Goal: Transaction & Acquisition: Purchase product/service

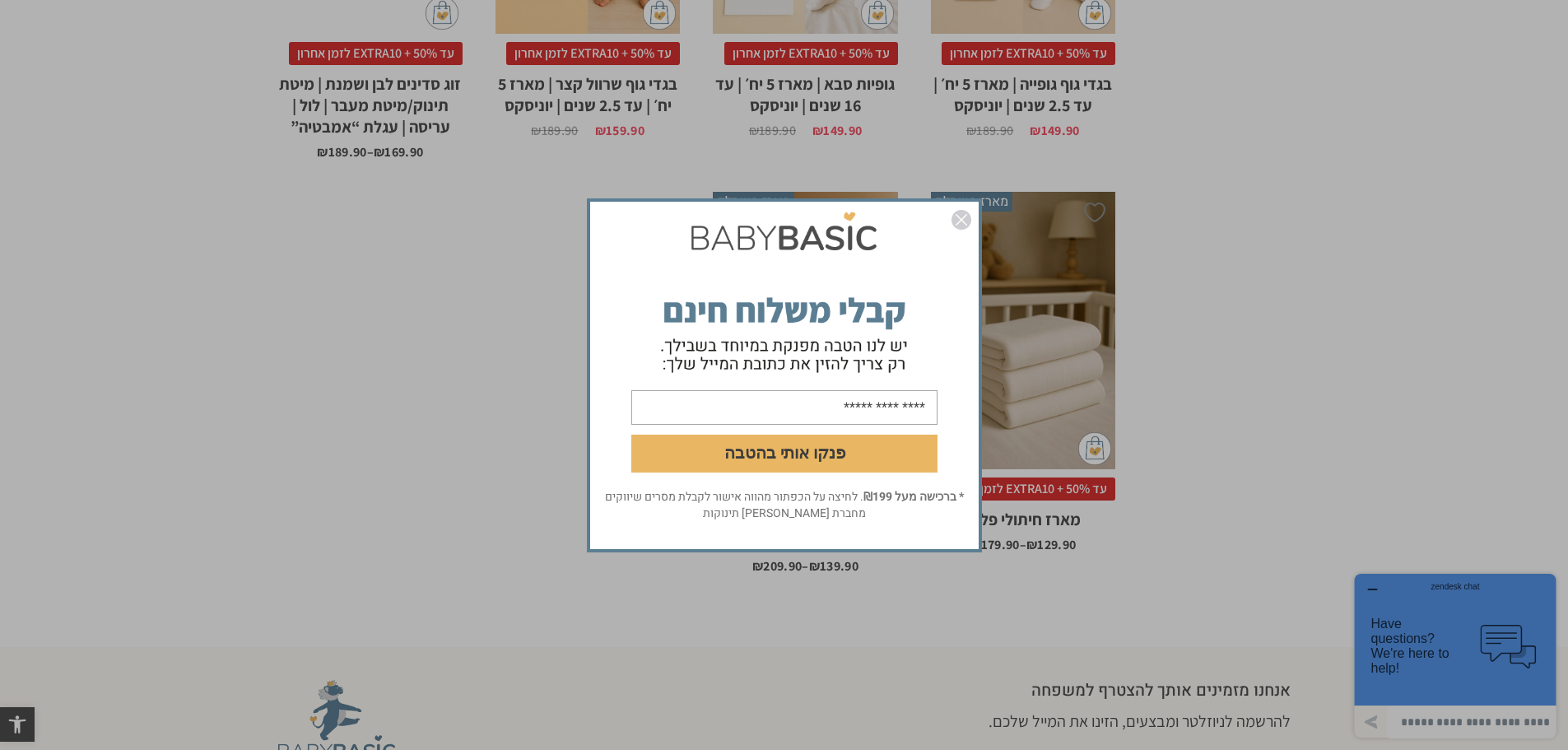
click at [968, 220] on img "סגור" at bounding box center [961, 219] width 20 height 20
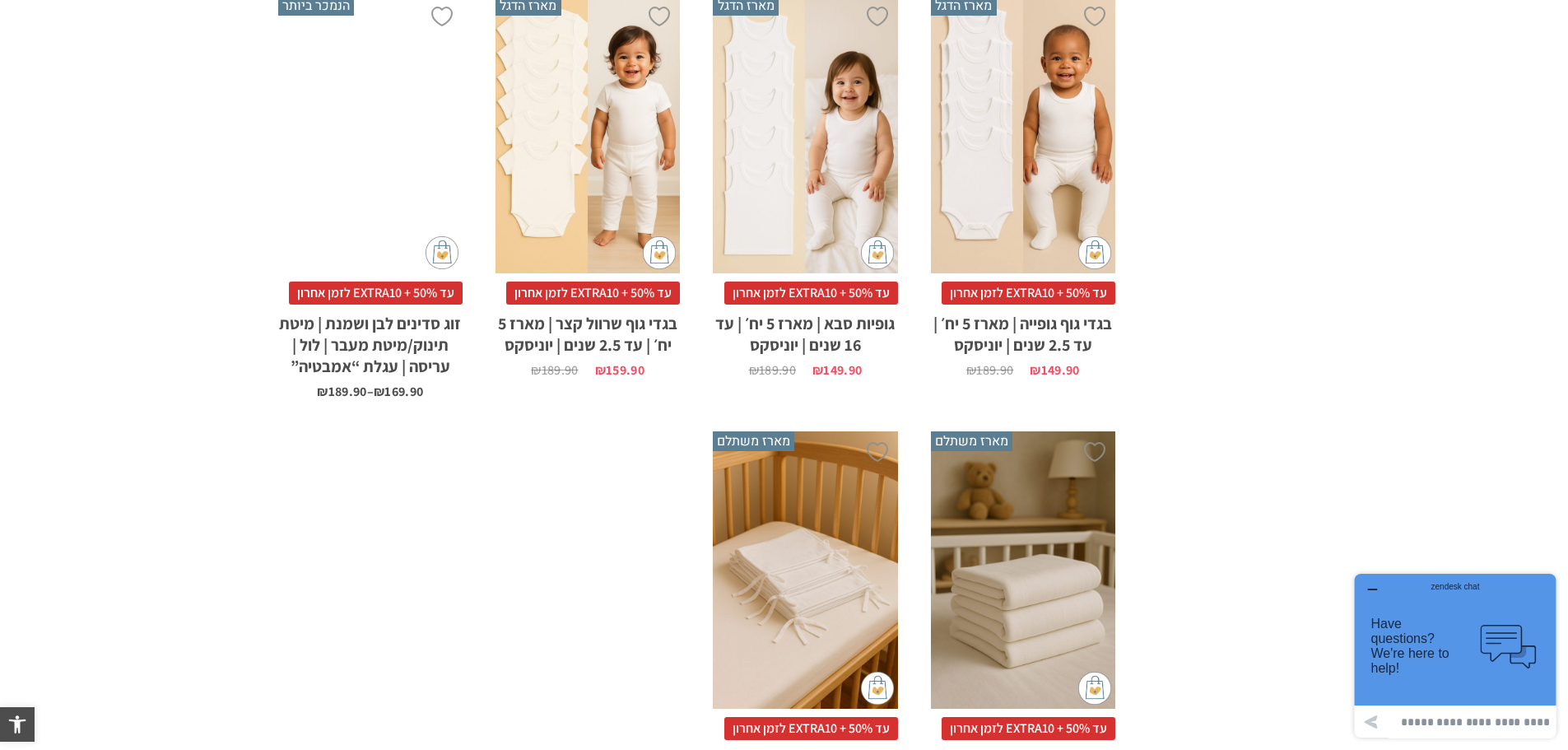
scroll to position [1316, 0]
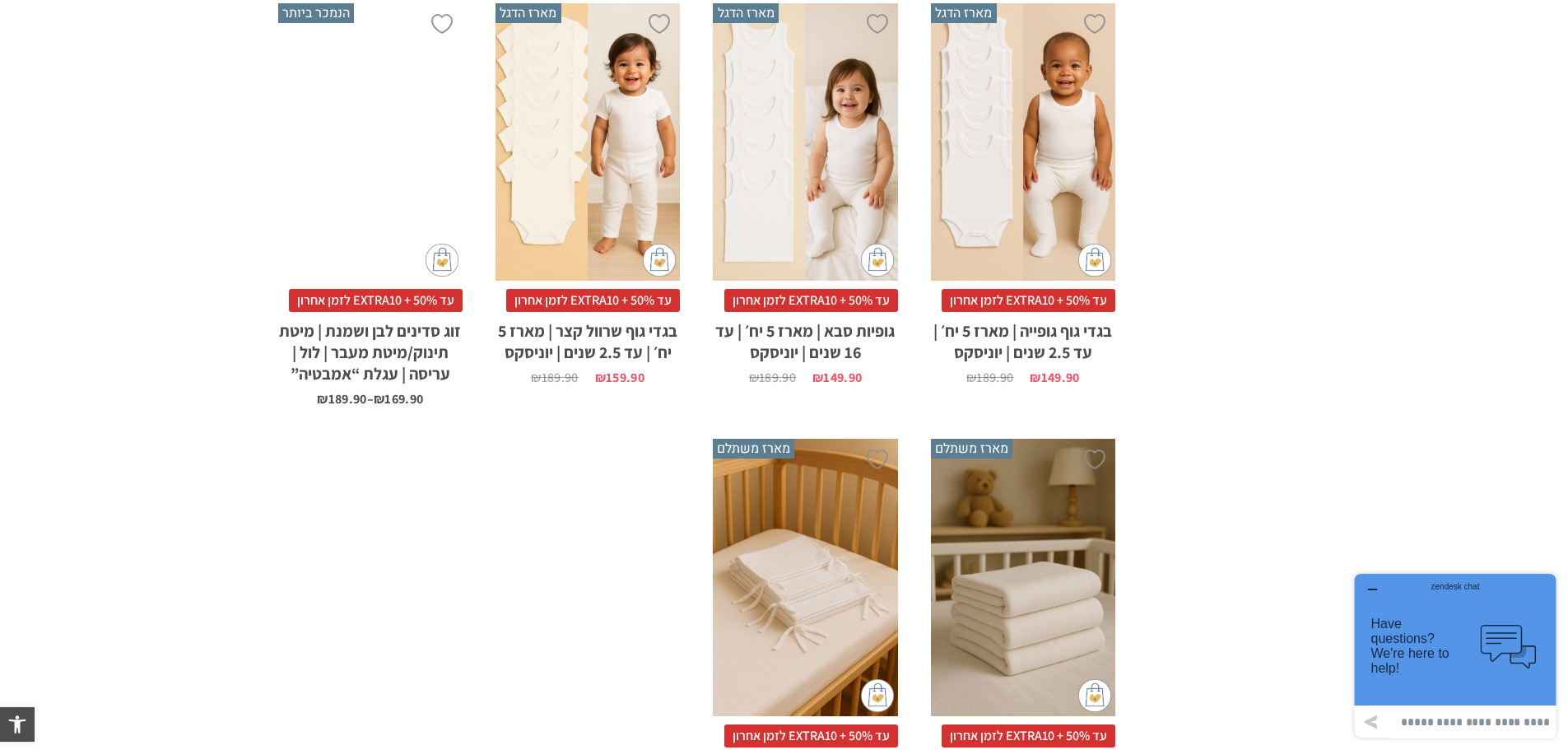
click at [1078, 538] on div "x בחירת בחירת מארז מארז 3 יחידות מארז 6 יחידות - המשתלם ביותר" at bounding box center [1024, 577] width 185 height 277
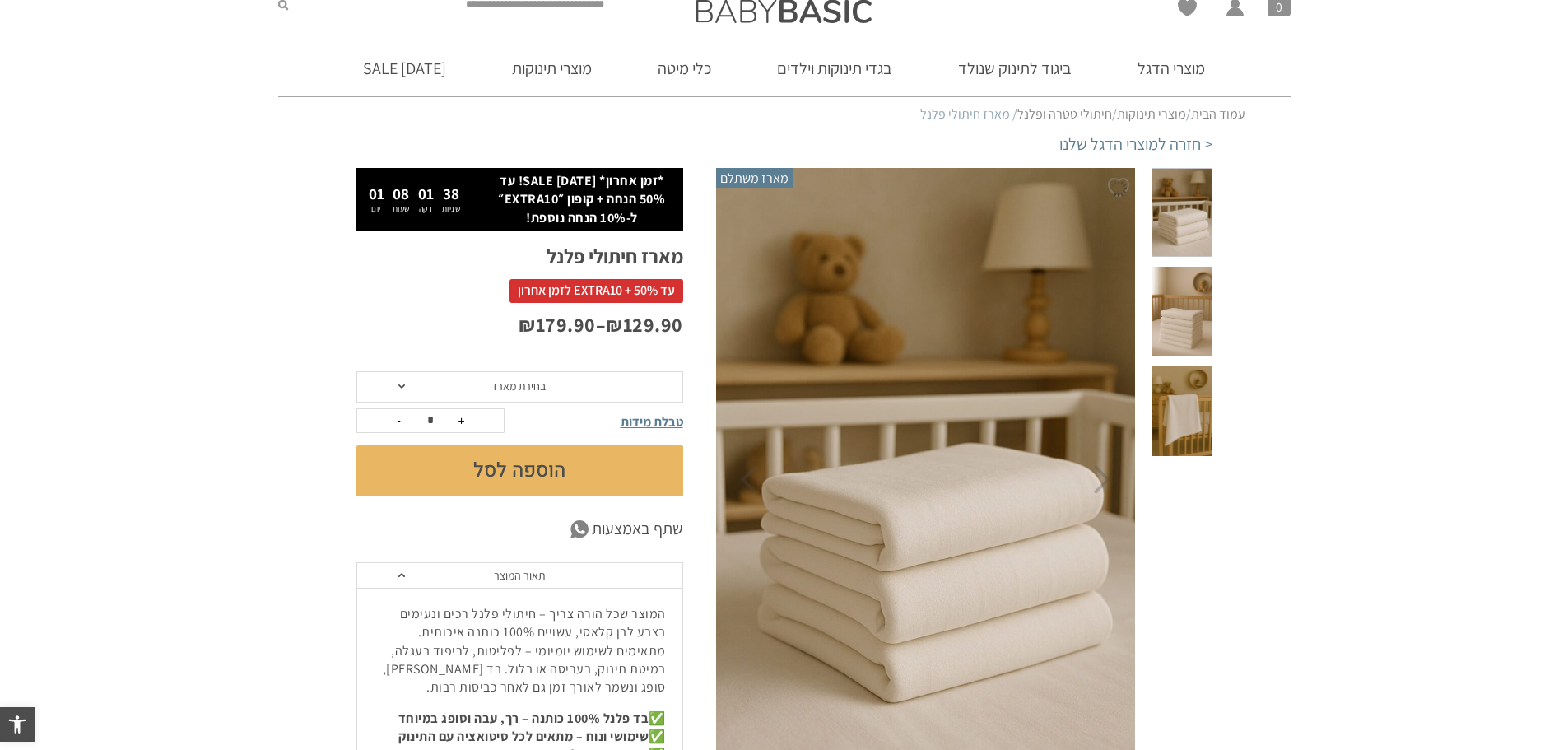
scroll to position [164, 0]
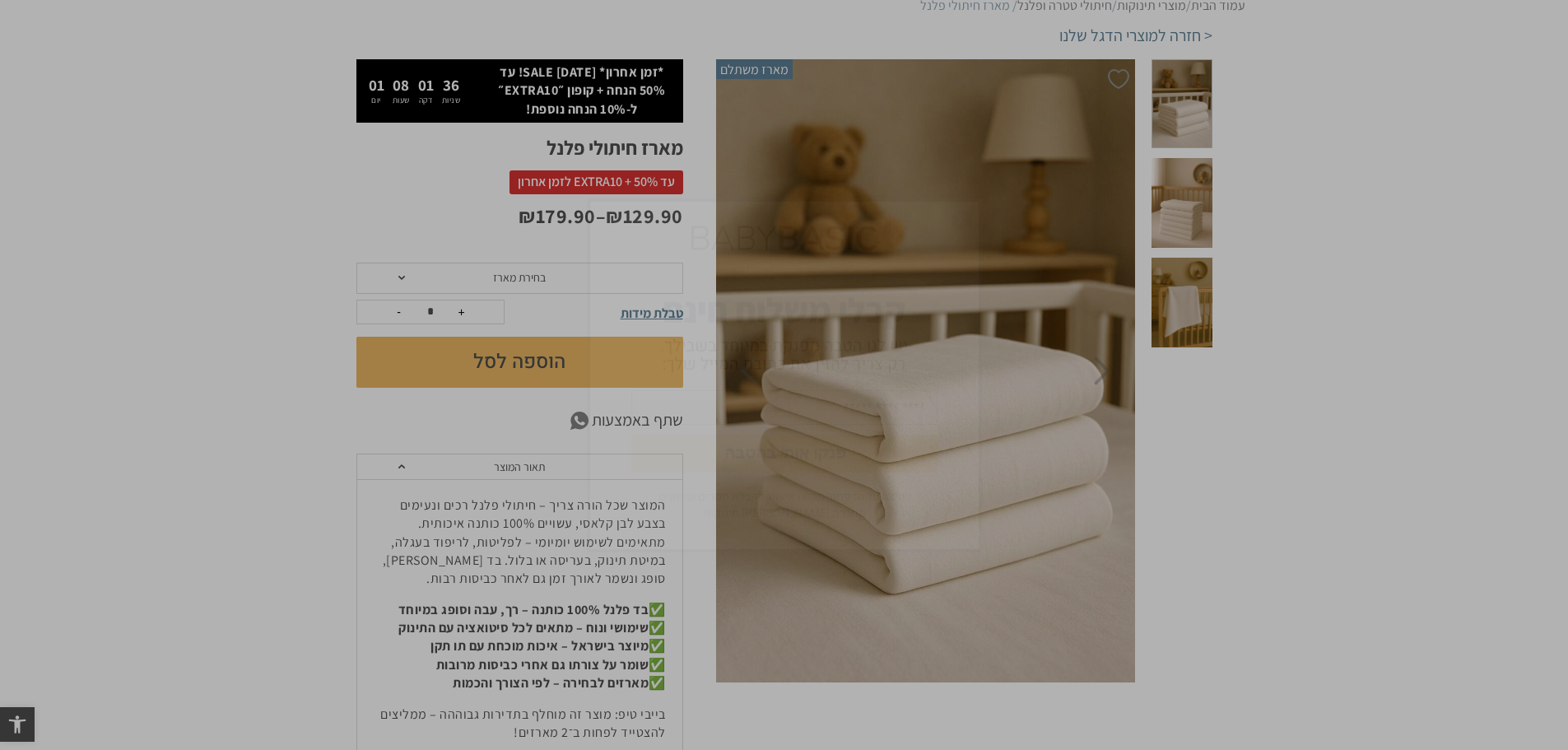
click at [966, 217] on img "סגור" at bounding box center [961, 219] width 20 height 20
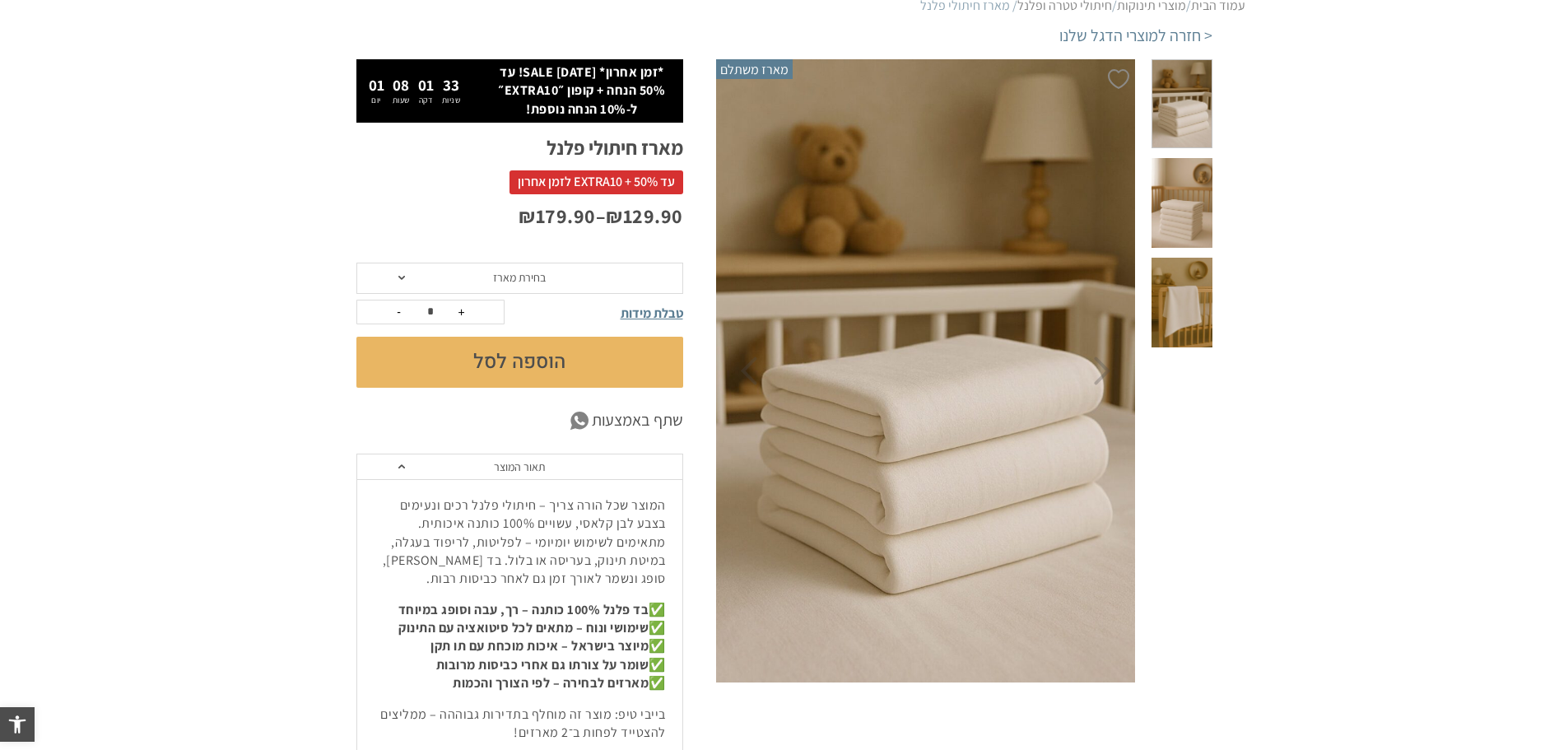
click at [1193, 187] on span at bounding box center [1181, 202] width 60 height 89
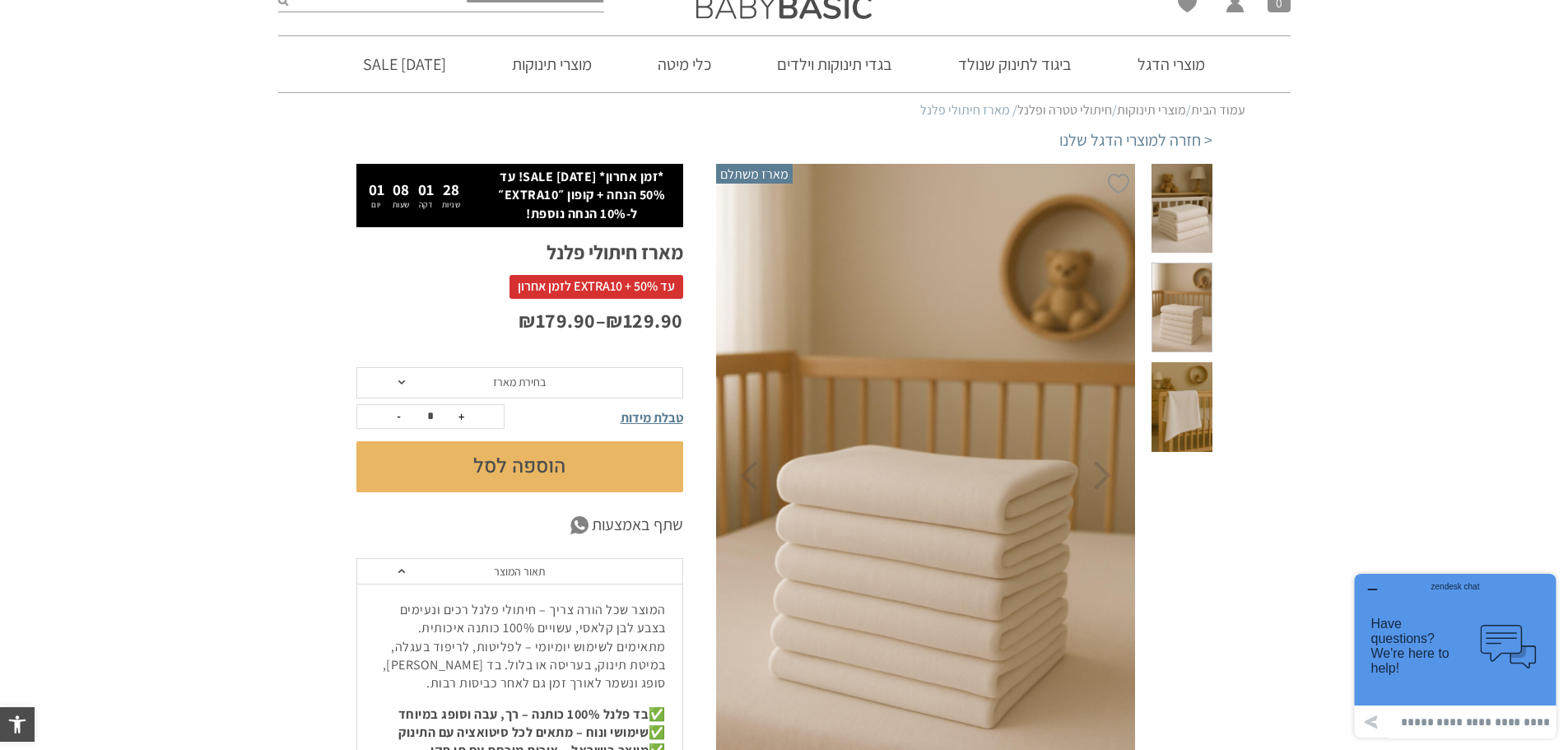
scroll to position [0, 0]
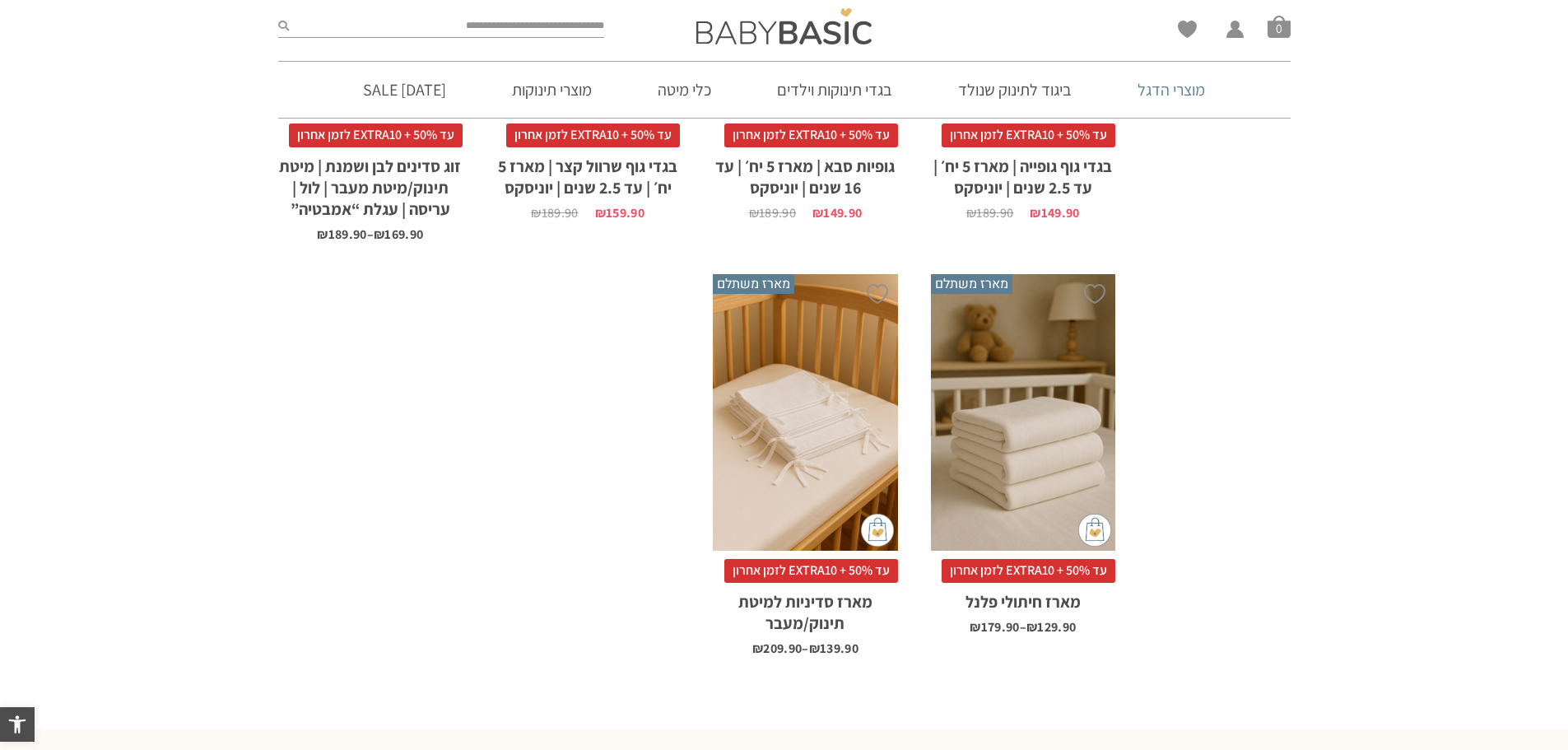
scroll to position [1482, 0]
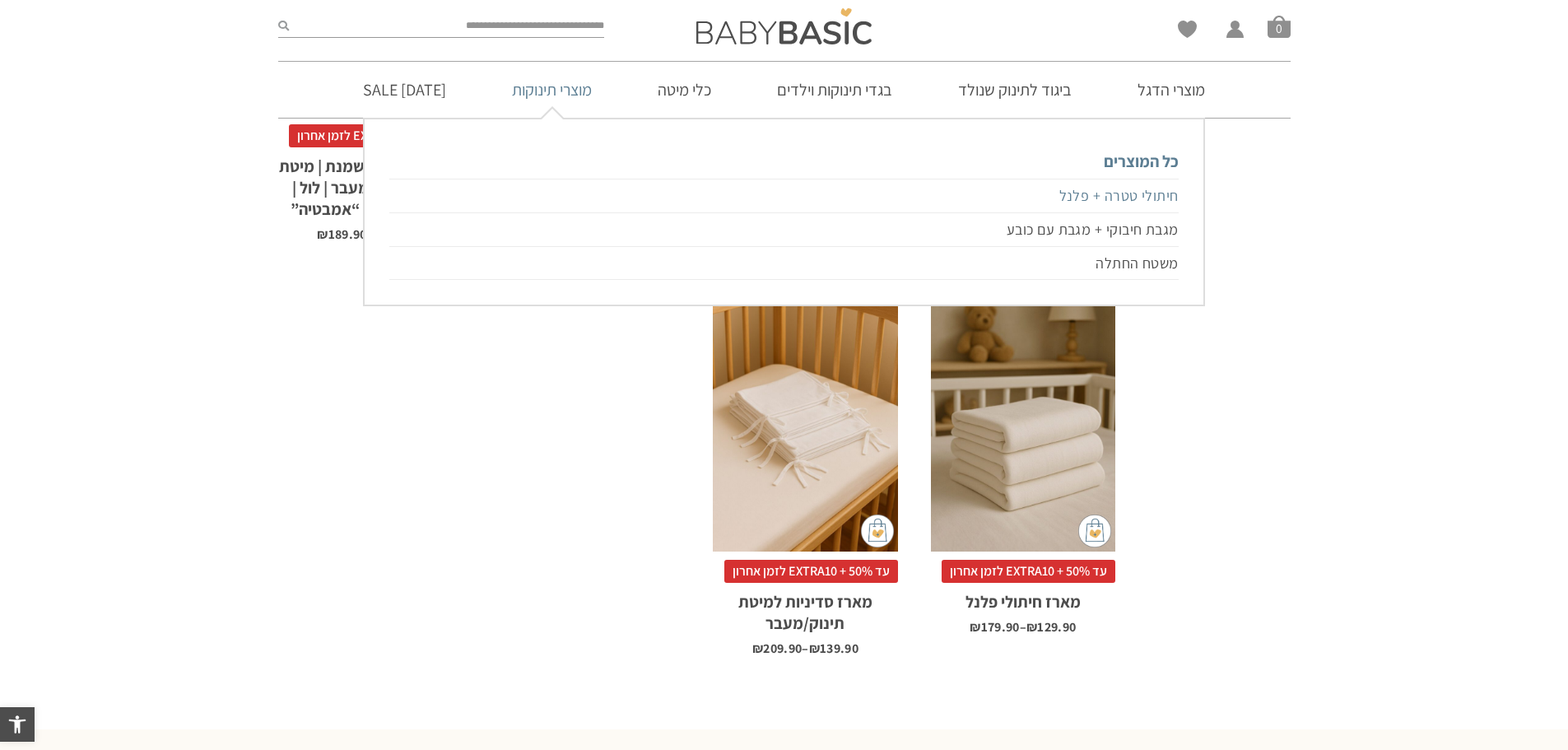
click at [1149, 194] on link "חיתולי טטרה + פלנל" at bounding box center [784, 196] width 789 height 35
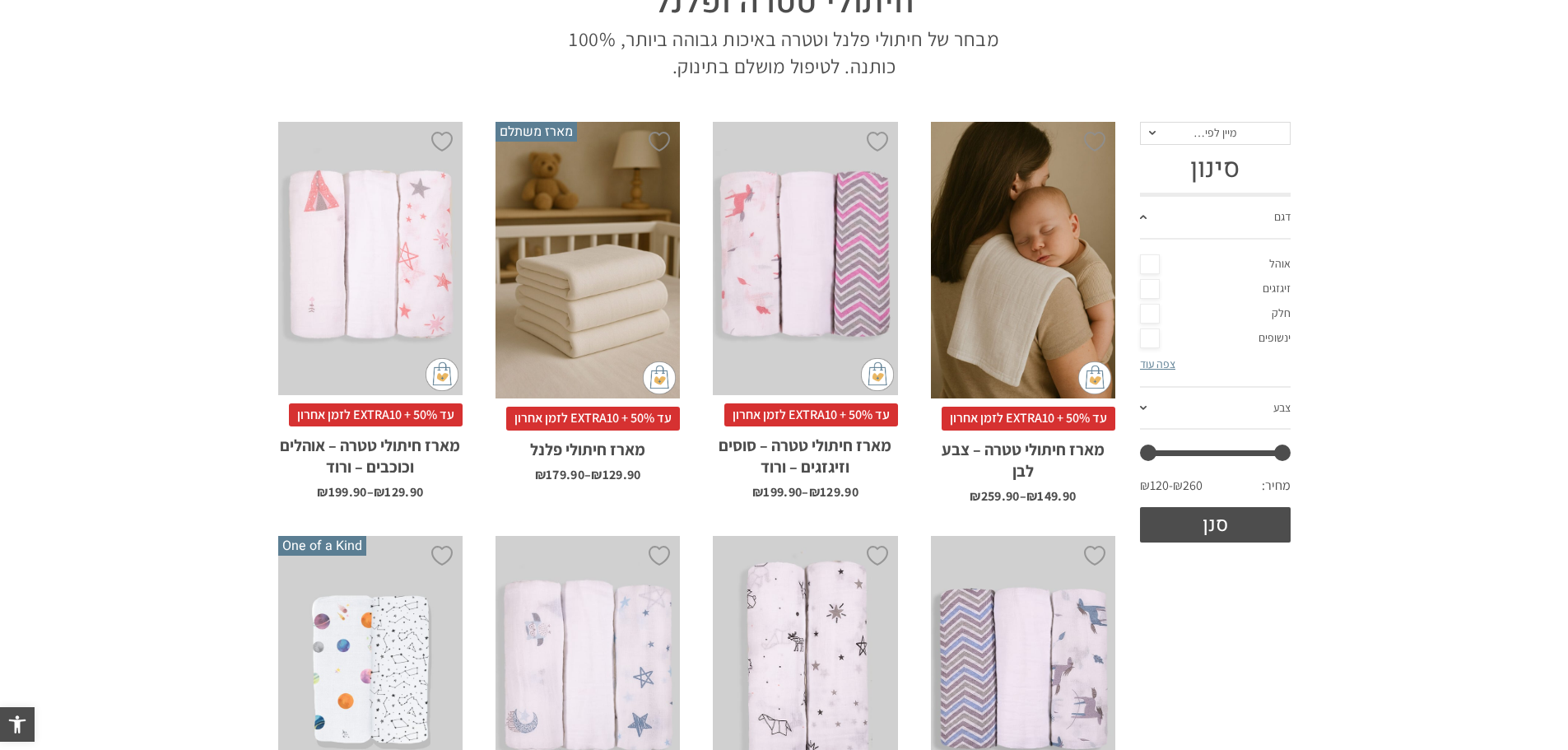
scroll to position [247, 0]
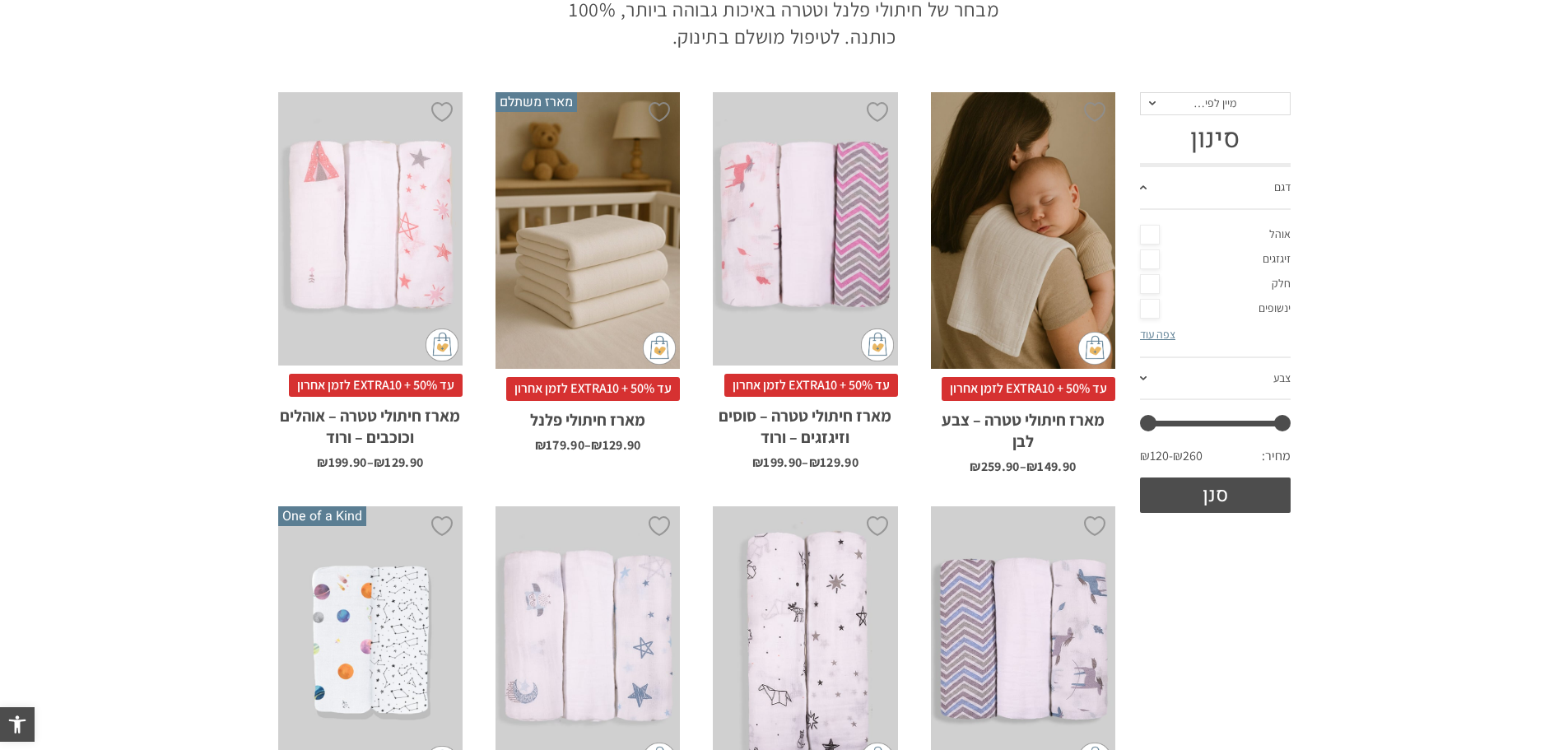
click at [1024, 306] on div "x בחירת בחירת מארז מארז 5 יחידות מארז 10 יחידות - משתלם ביותר" at bounding box center [1024, 231] width 185 height 277
